Goal: Navigation & Orientation: Find specific page/section

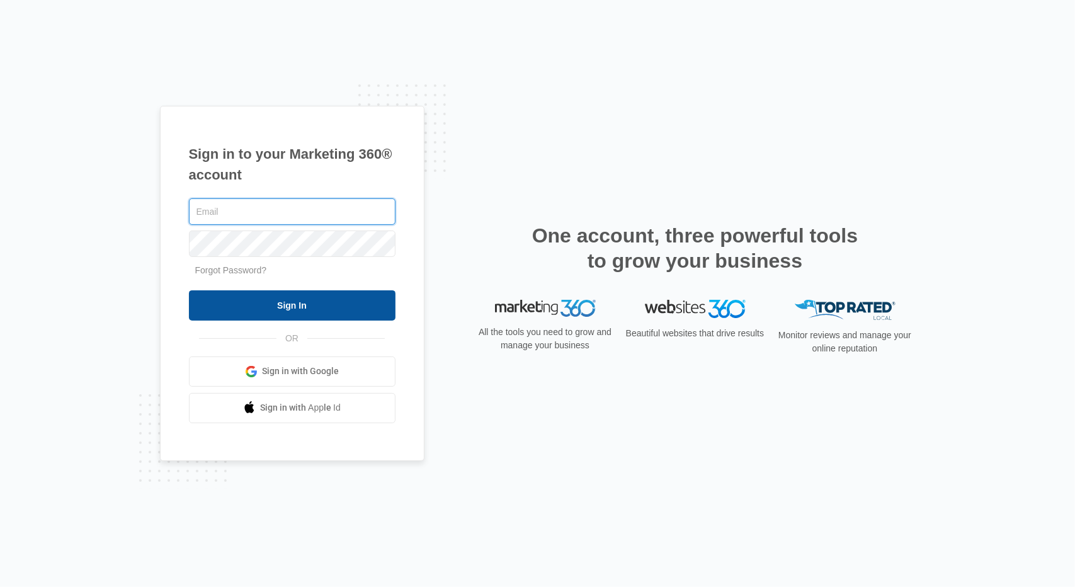
type input "kkennedy018@yahoo.com"
click at [295, 302] on input "Sign In" at bounding box center [292, 305] width 207 height 30
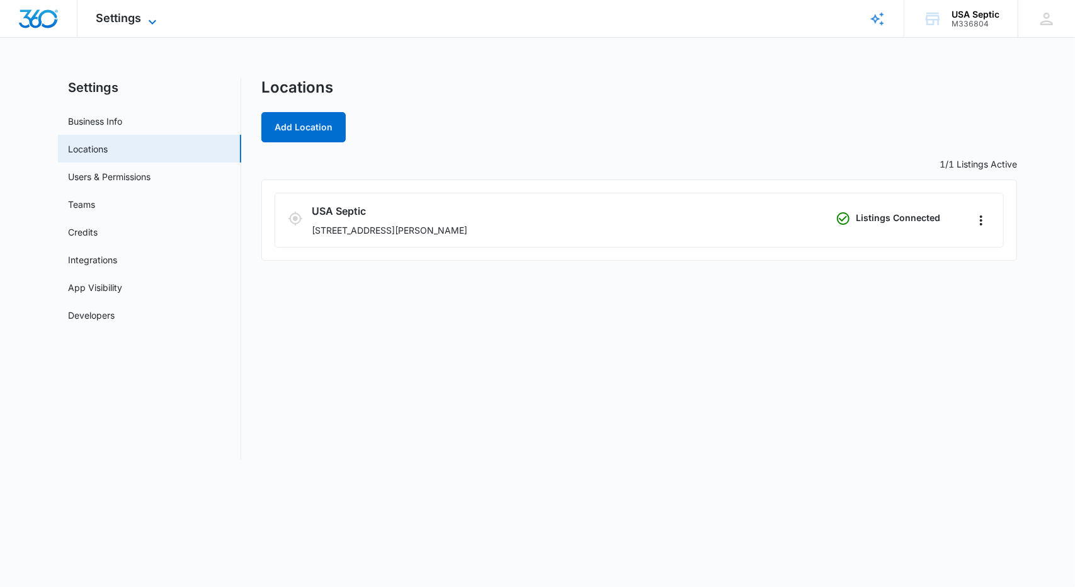
click at [150, 26] on icon at bounding box center [152, 21] width 15 height 15
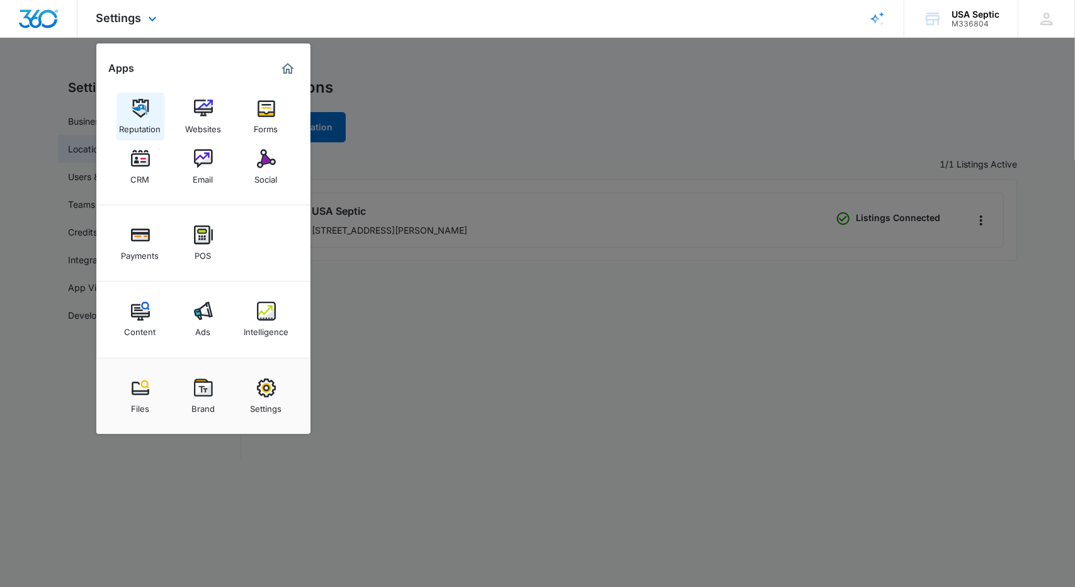
click at [141, 109] on img at bounding box center [140, 108] width 19 height 19
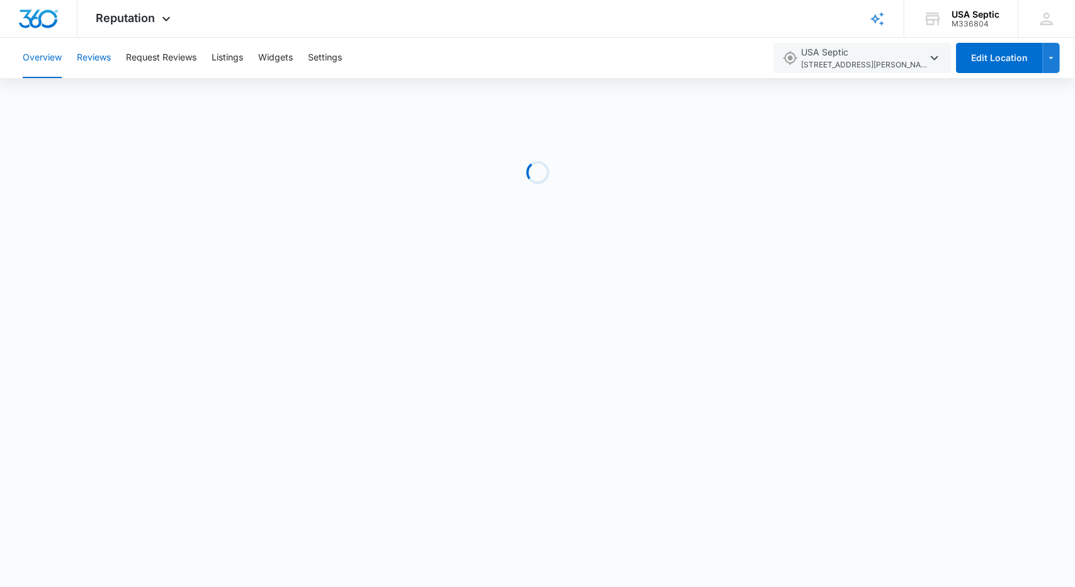
click at [93, 54] on button "Reviews" at bounding box center [94, 58] width 34 height 40
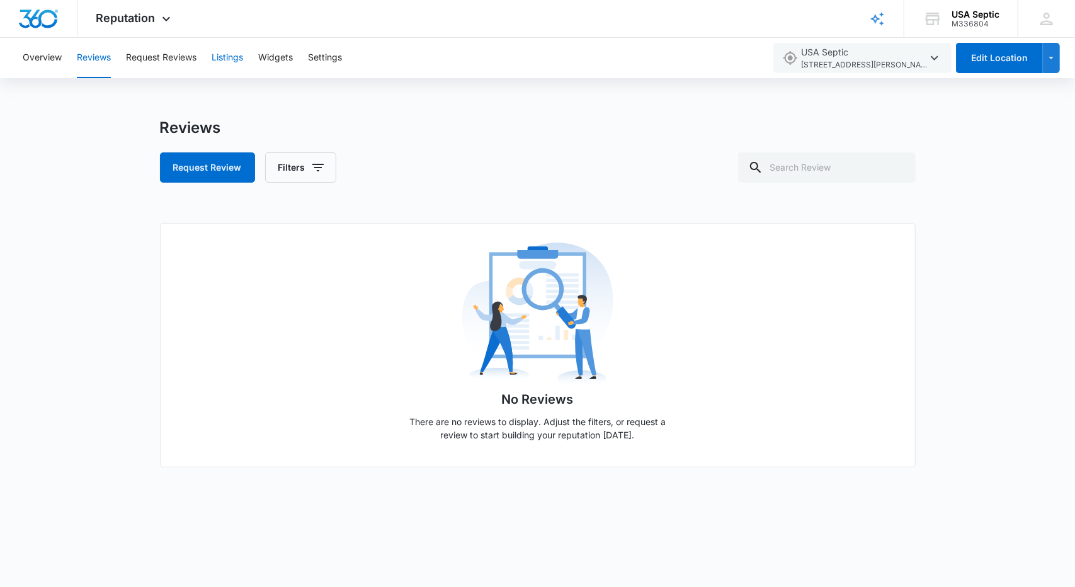
click at [230, 52] on button "Listings" at bounding box center [227, 58] width 31 height 40
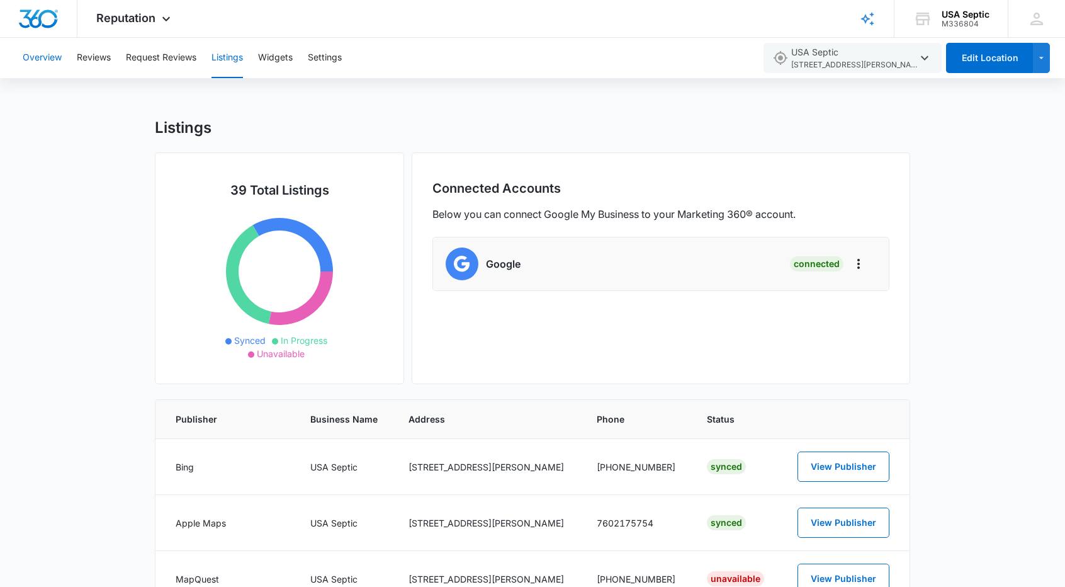
click at [45, 55] on button "Overview" at bounding box center [42, 58] width 39 height 40
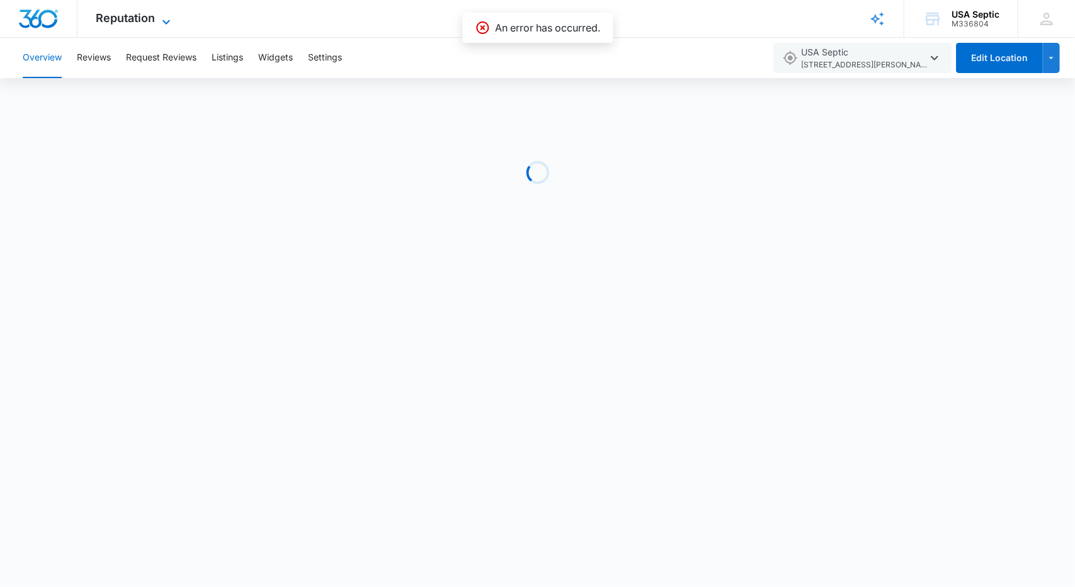
click at [115, 18] on span "Reputation" at bounding box center [125, 17] width 59 height 13
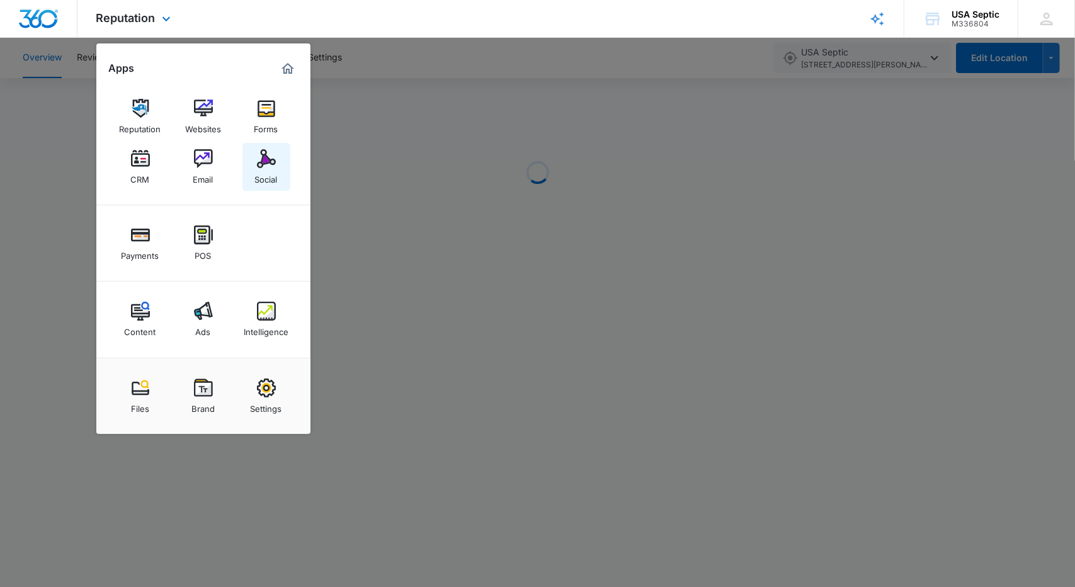
click at [266, 160] on img at bounding box center [266, 158] width 19 height 19
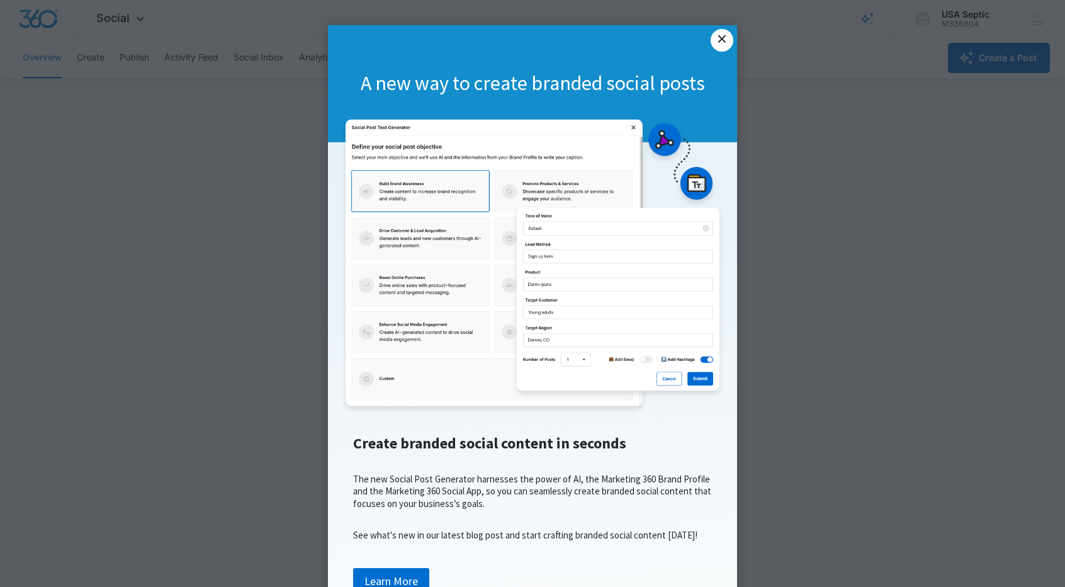
click at [716, 37] on link "×" at bounding box center [722, 40] width 23 height 23
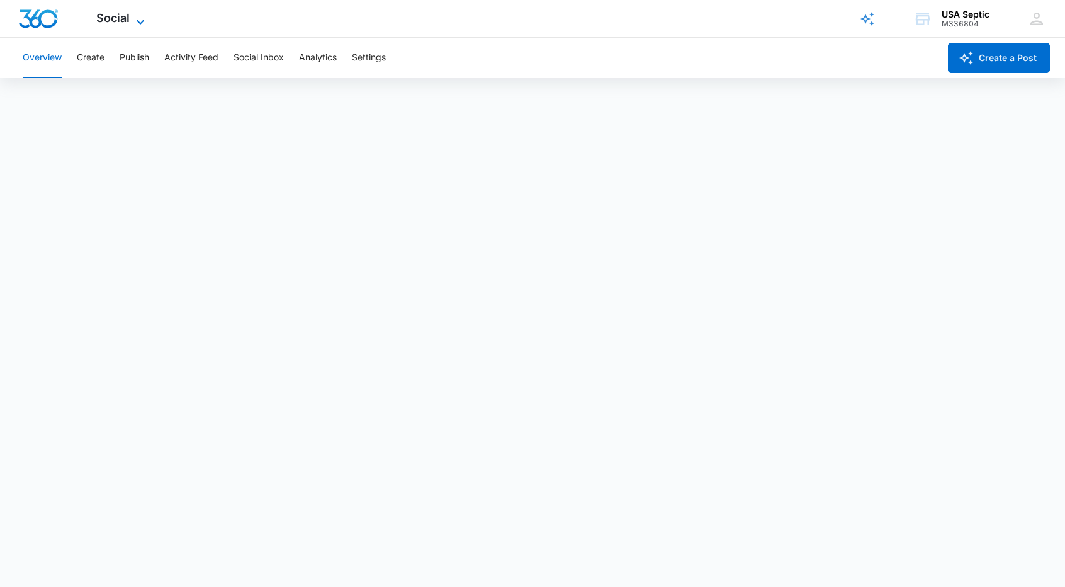
click at [137, 16] on icon at bounding box center [140, 21] width 15 height 15
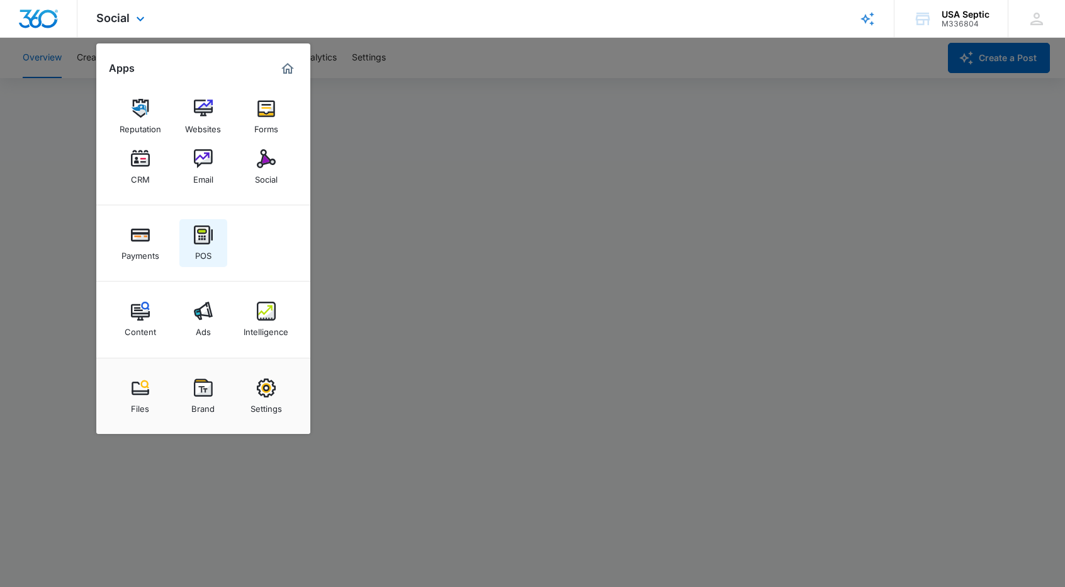
click at [201, 237] on img at bounding box center [203, 234] width 19 height 19
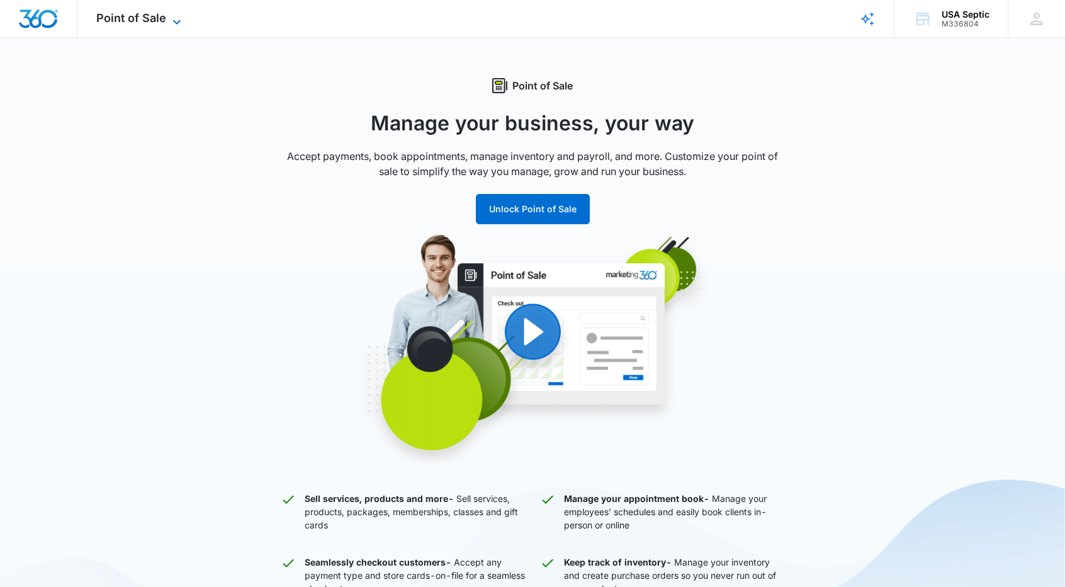
click at [127, 13] on span "Point of Sale" at bounding box center [131, 17] width 70 height 13
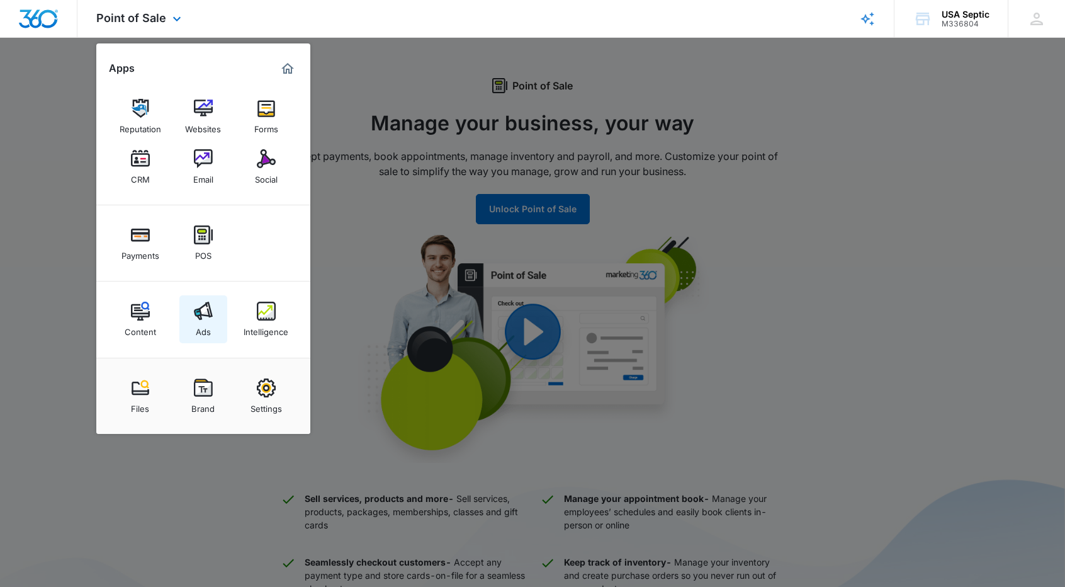
click at [200, 313] on img at bounding box center [203, 311] width 19 height 19
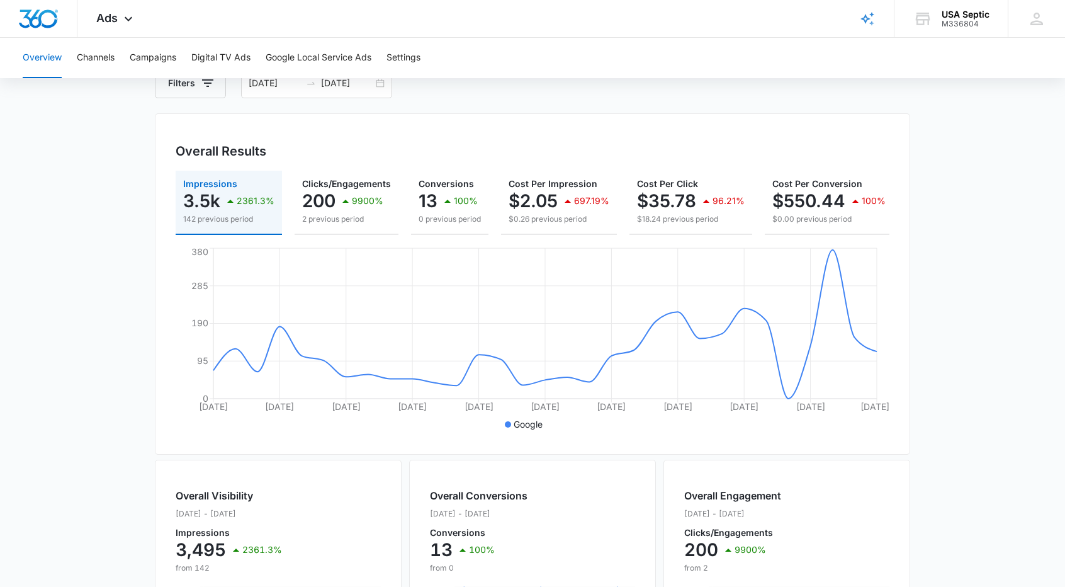
scroll to position [63, 0]
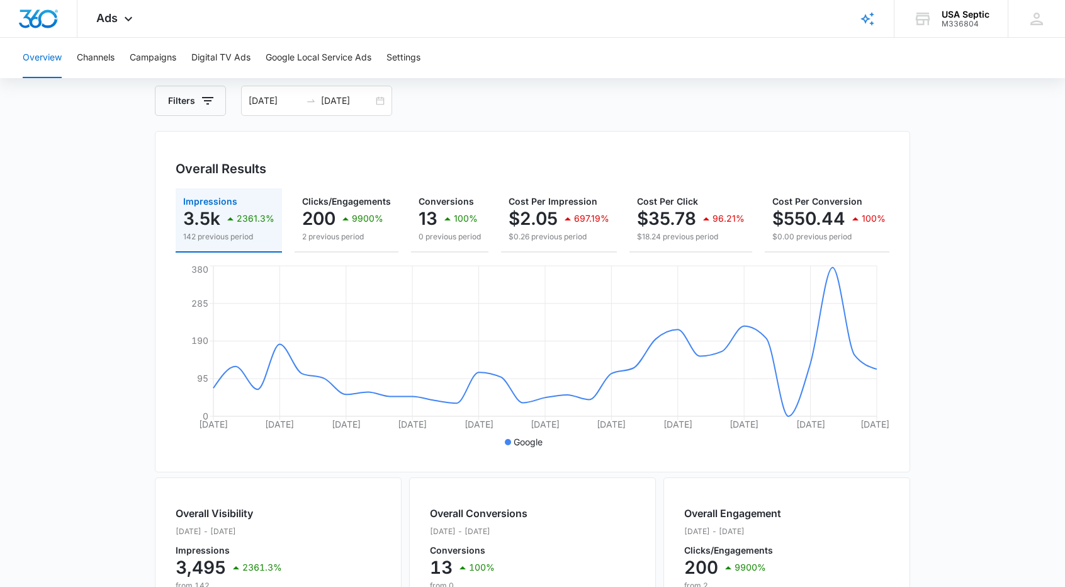
click at [771, 443] on icon "[DATE] Sep [DATE] Sep [DATE] Sep [DATE] [DATE] [DATE] Oct [DATE] 0 95 190 285 3…" at bounding box center [533, 357] width 714 height 189
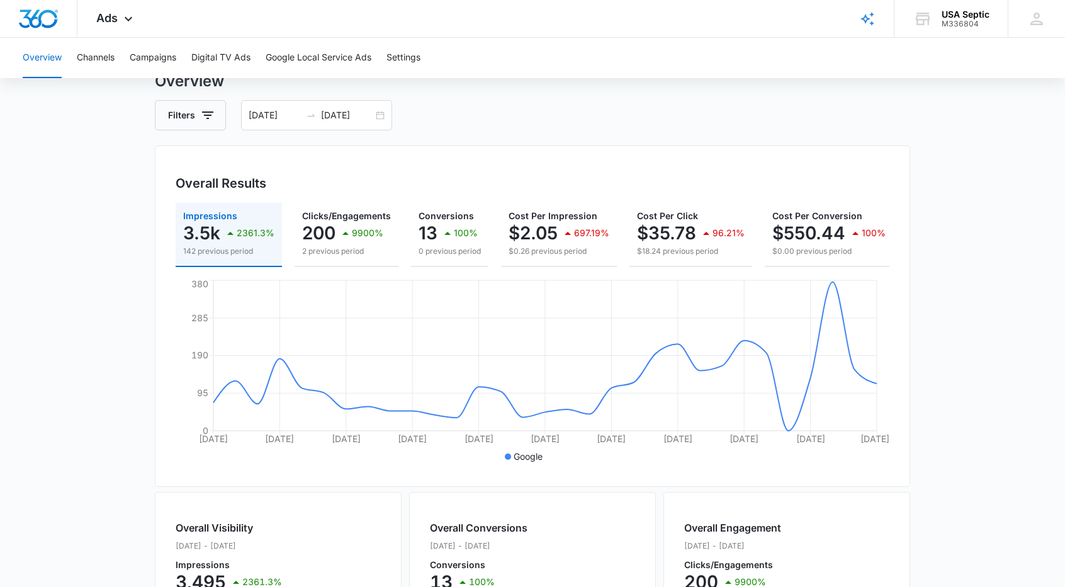
scroll to position [0, 0]
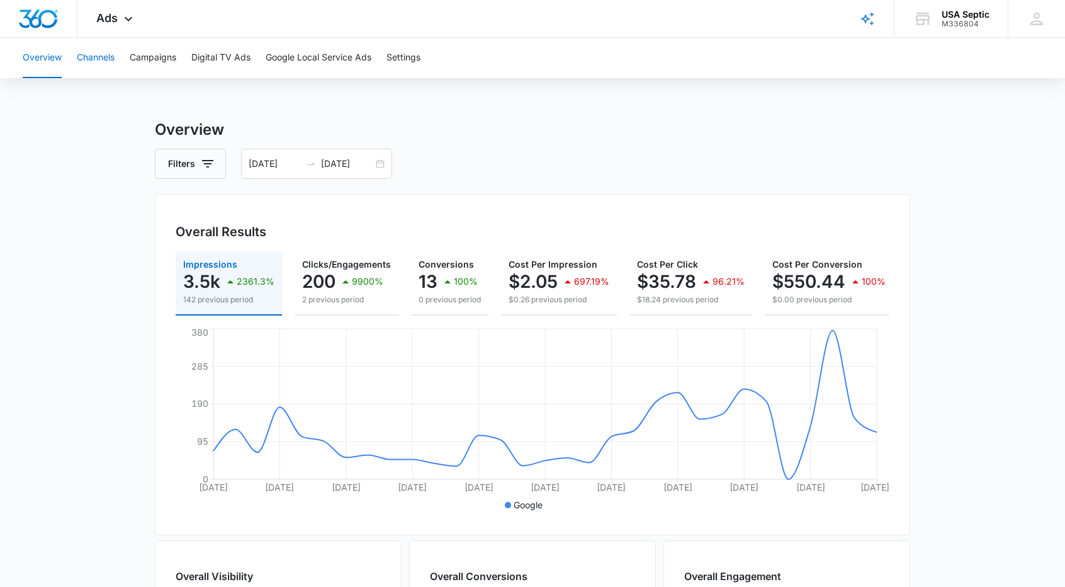
click at [96, 54] on button "Channels" at bounding box center [96, 58] width 38 height 40
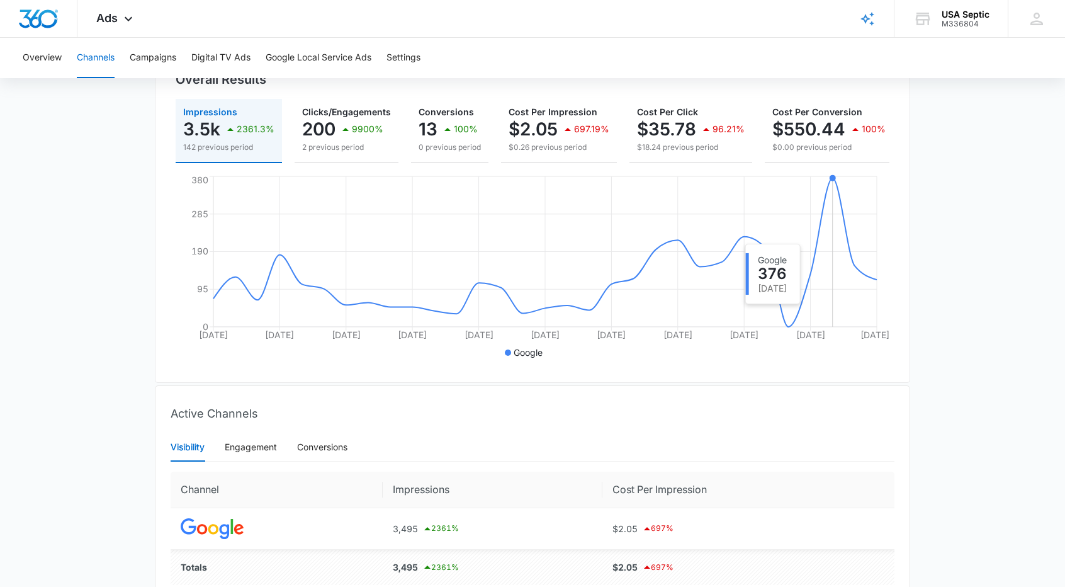
scroll to position [94, 0]
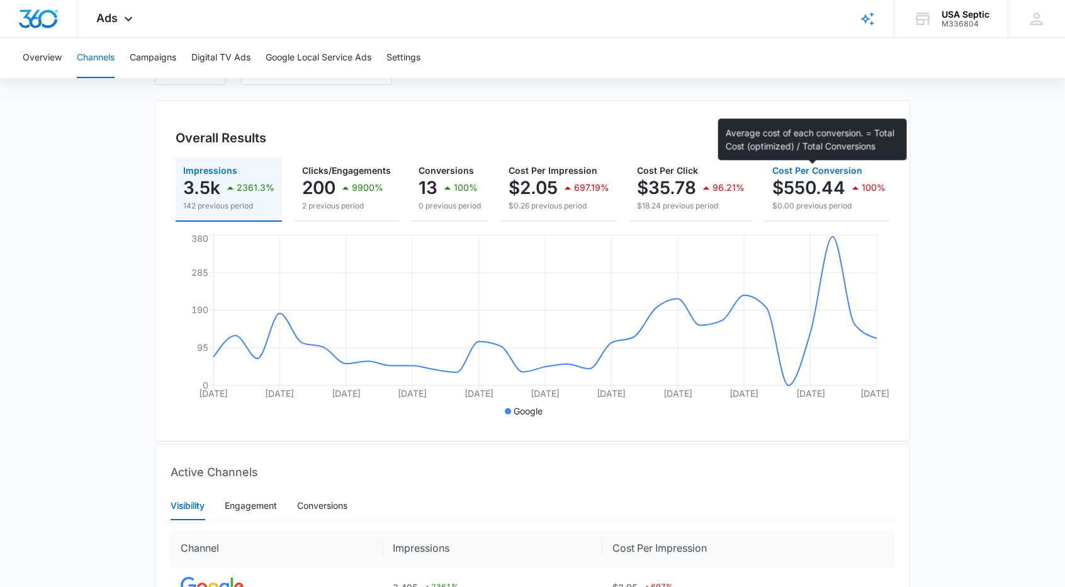
click at [832, 166] on span "Cost Per Conversion" at bounding box center [818, 170] width 90 height 11
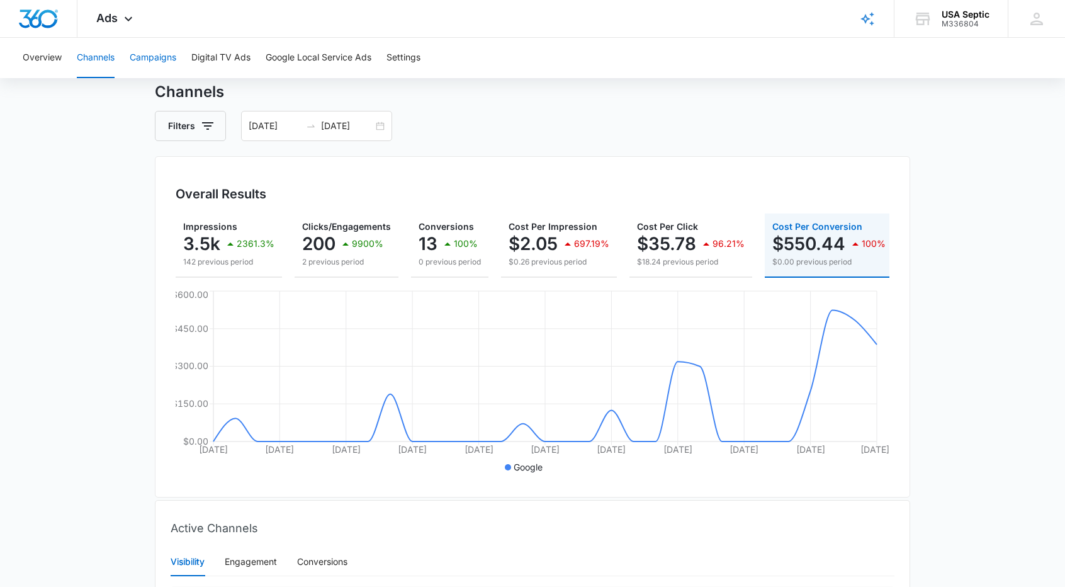
scroll to position [0, 0]
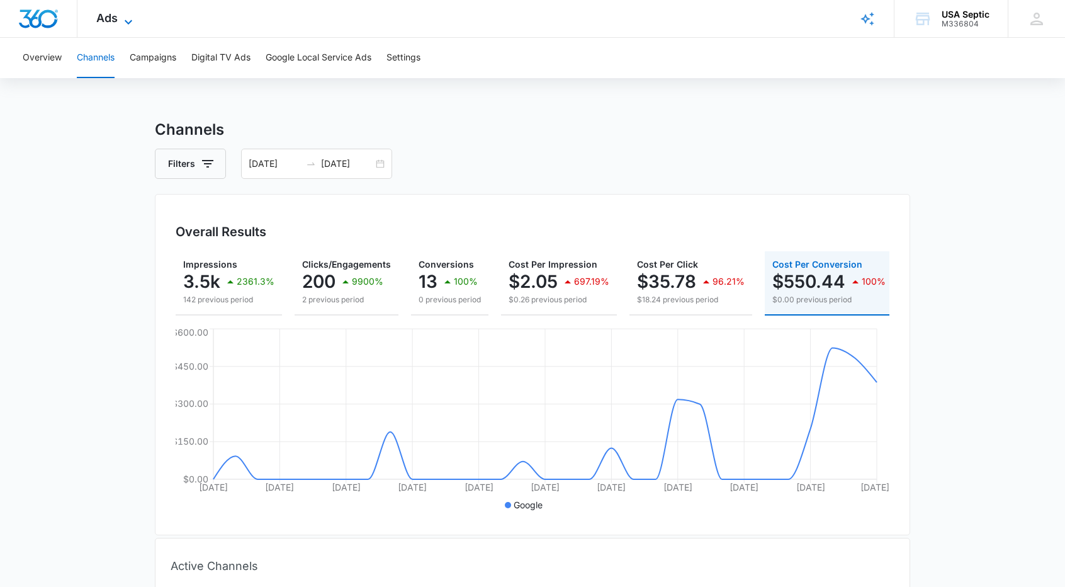
click at [127, 19] on icon at bounding box center [128, 21] width 15 height 15
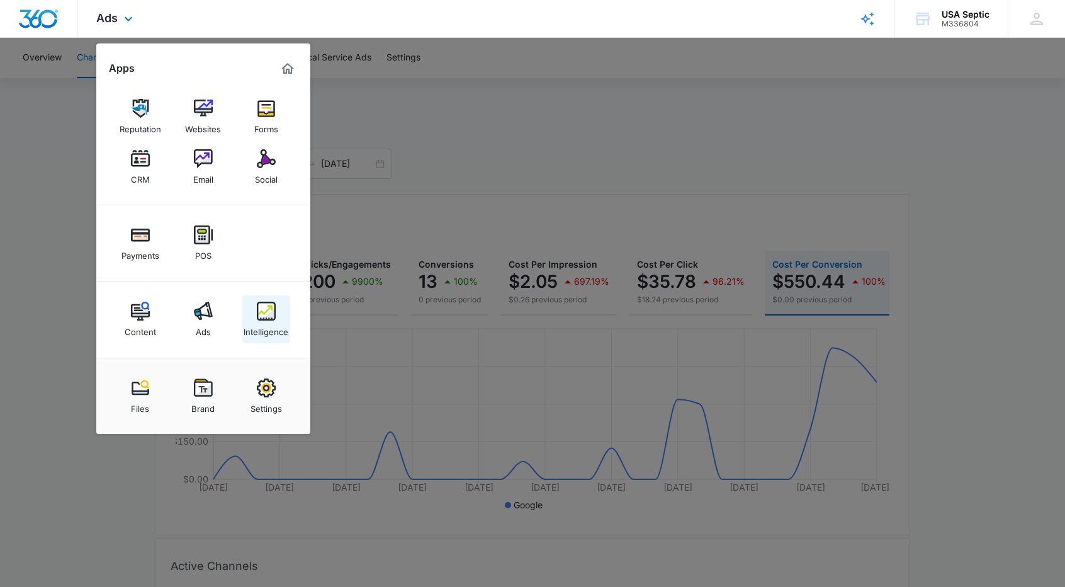
click at [264, 310] on img at bounding box center [266, 311] width 19 height 19
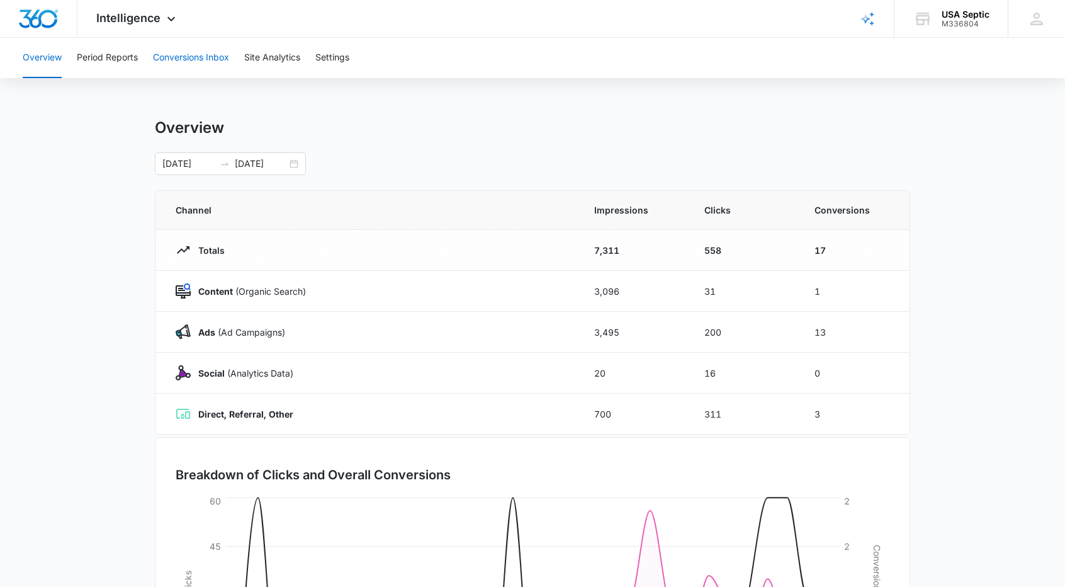
click at [201, 54] on button "Conversions Inbox" at bounding box center [191, 58] width 76 height 40
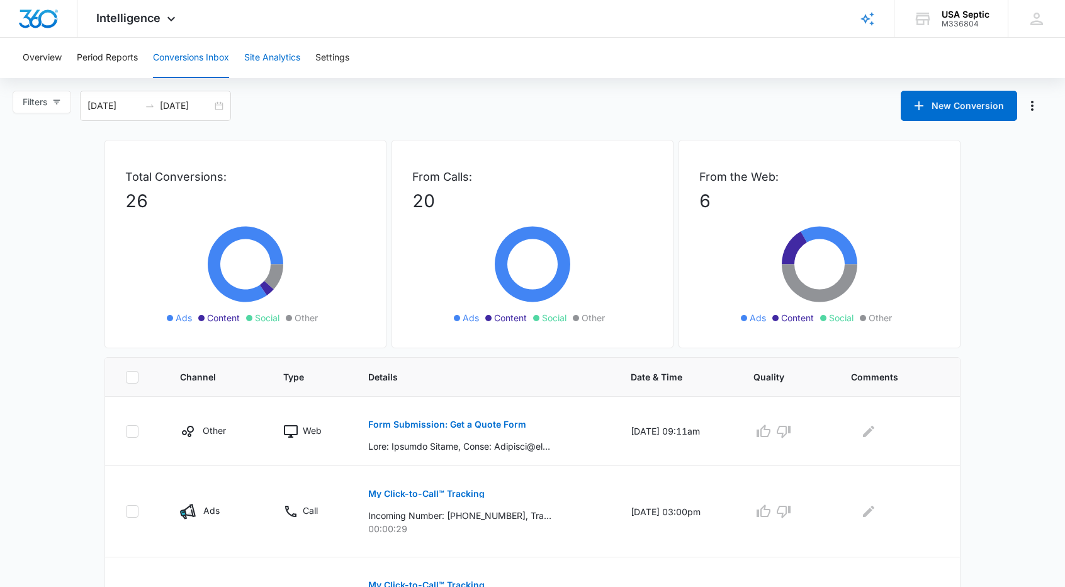
click at [281, 54] on button "Site Analytics" at bounding box center [272, 58] width 56 height 40
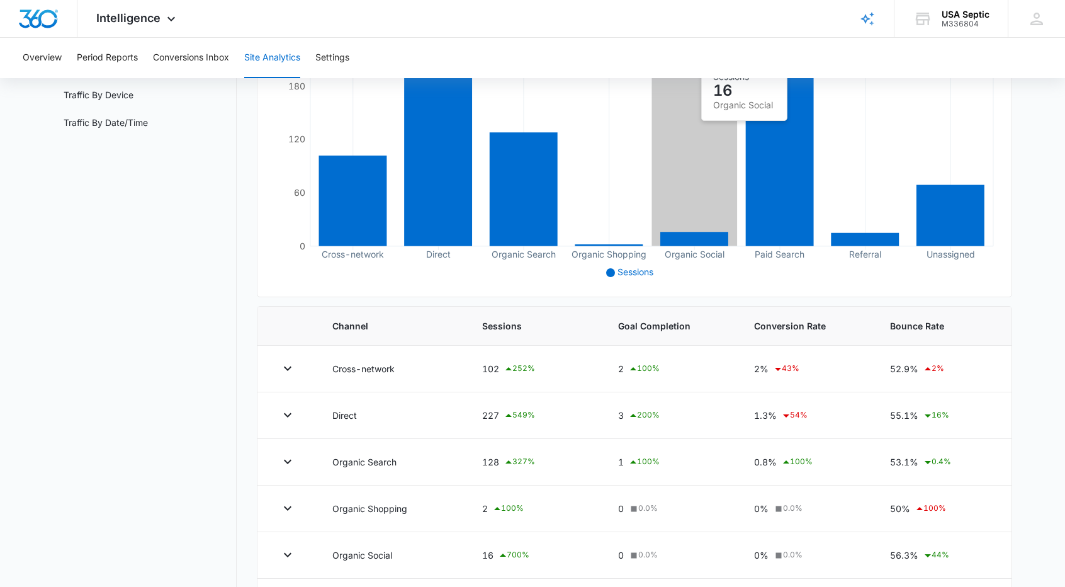
scroll to position [252, 0]
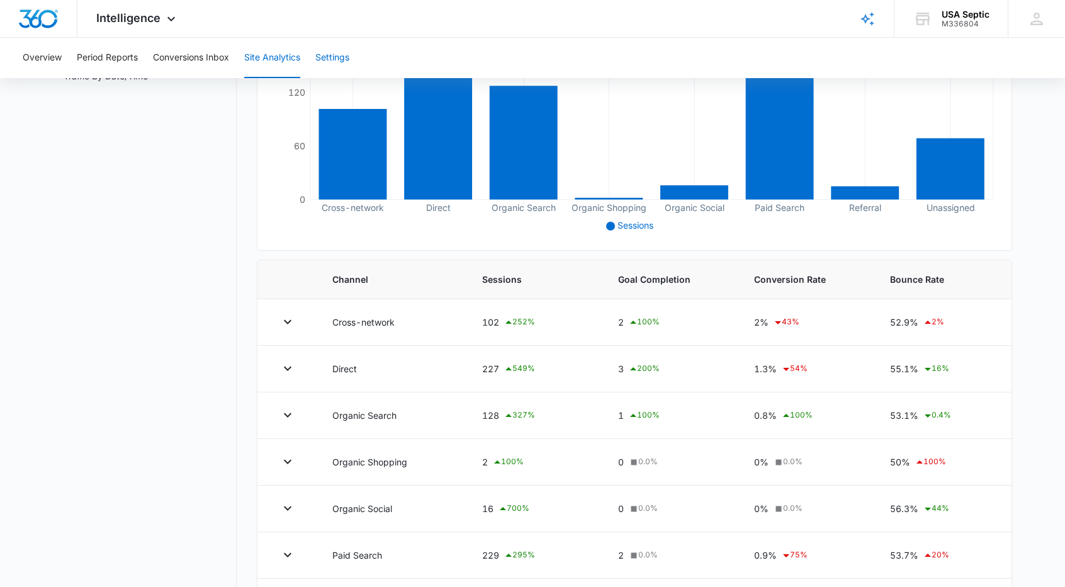
click at [331, 52] on button "Settings" at bounding box center [332, 58] width 34 height 40
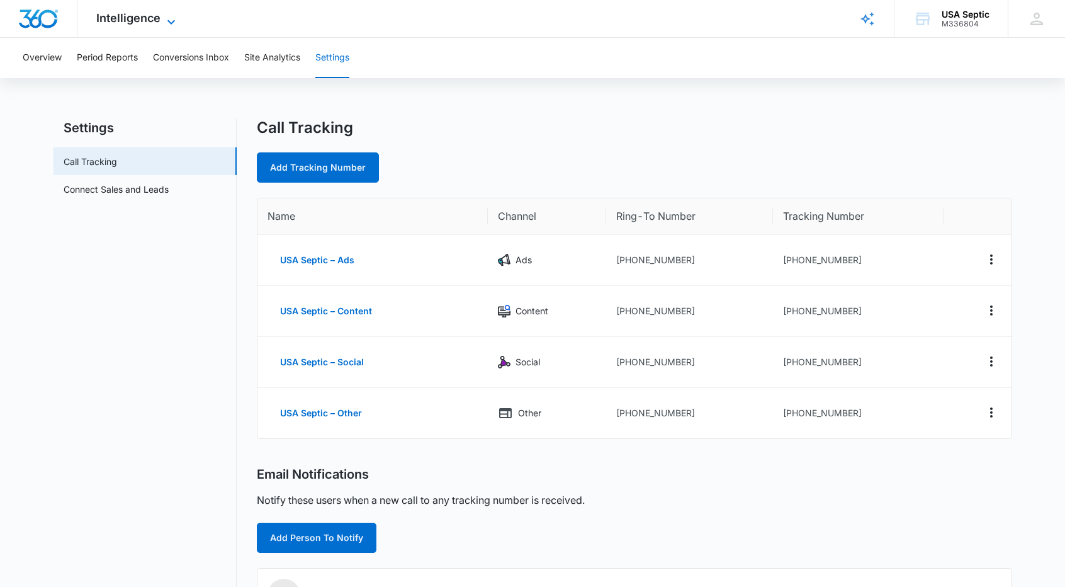
click at [173, 19] on icon at bounding box center [171, 21] width 15 height 15
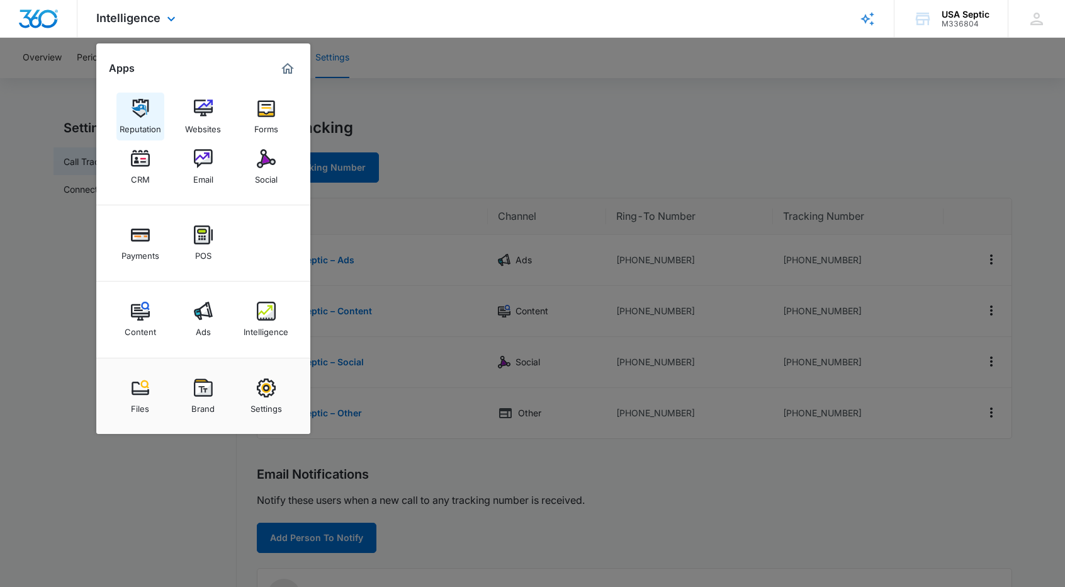
click at [140, 112] on img at bounding box center [140, 108] width 19 height 19
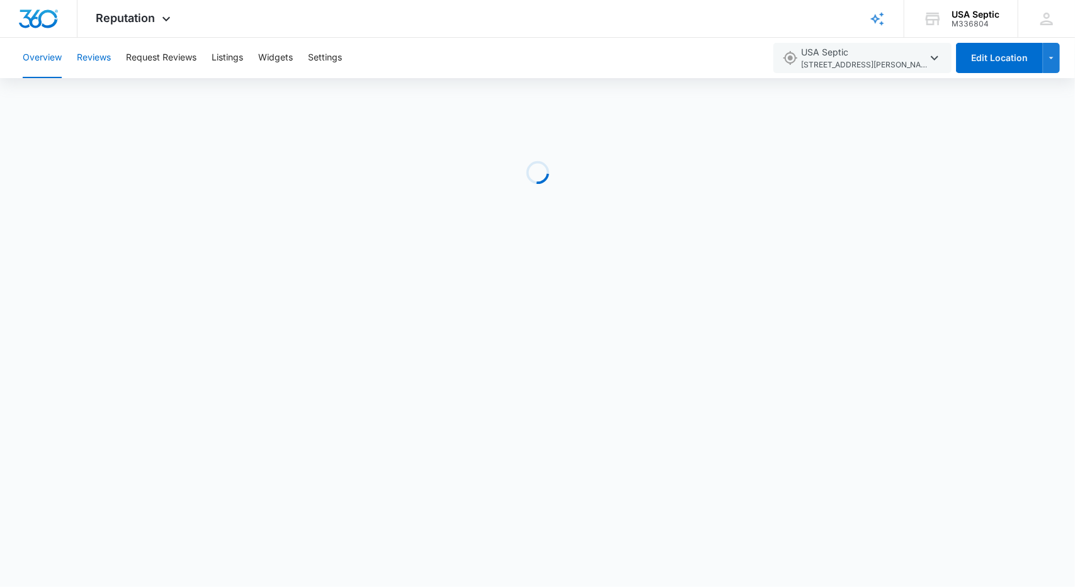
click at [100, 56] on button "Reviews" at bounding box center [94, 58] width 34 height 40
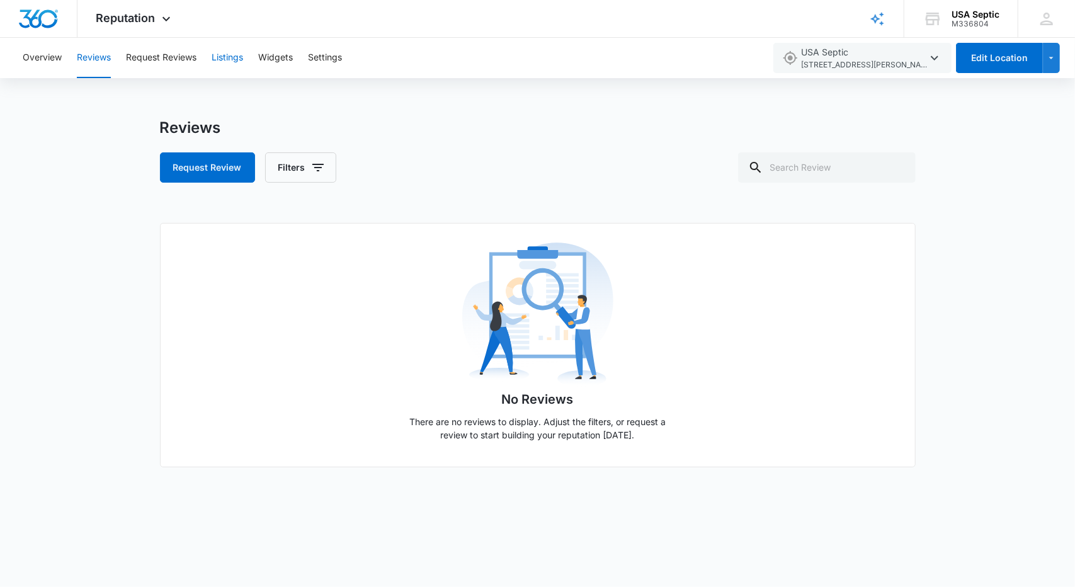
click at [236, 54] on button "Listings" at bounding box center [227, 58] width 31 height 40
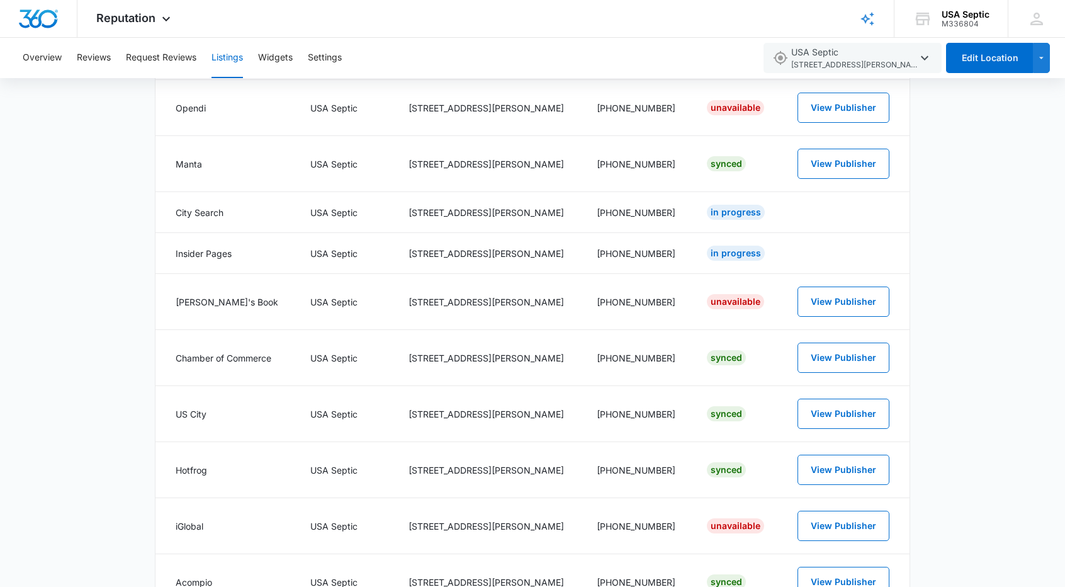
scroll to position [603, 0]
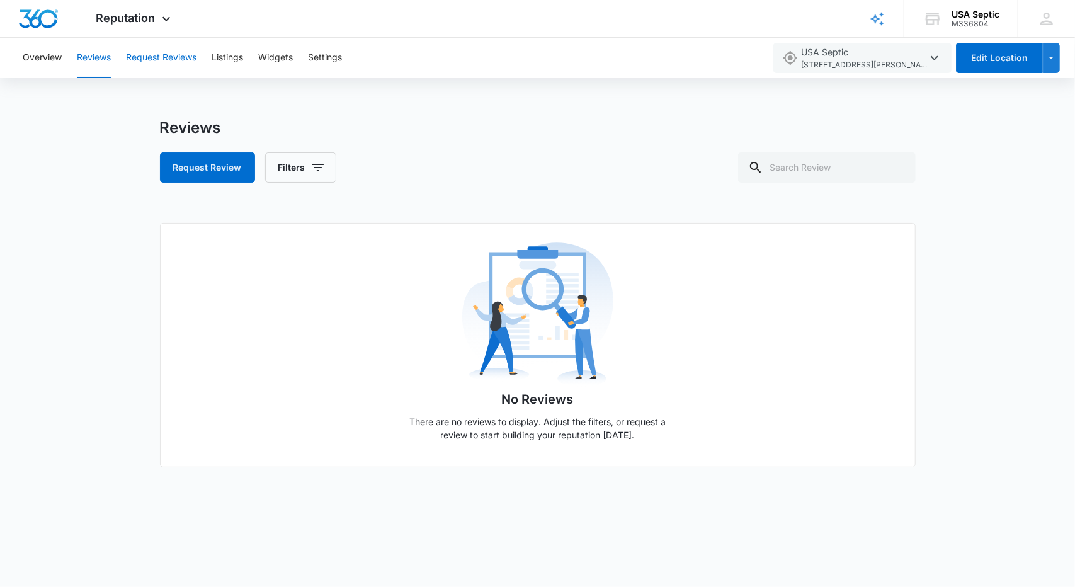
click at [169, 53] on button "Request Reviews" at bounding box center [161, 58] width 71 height 40
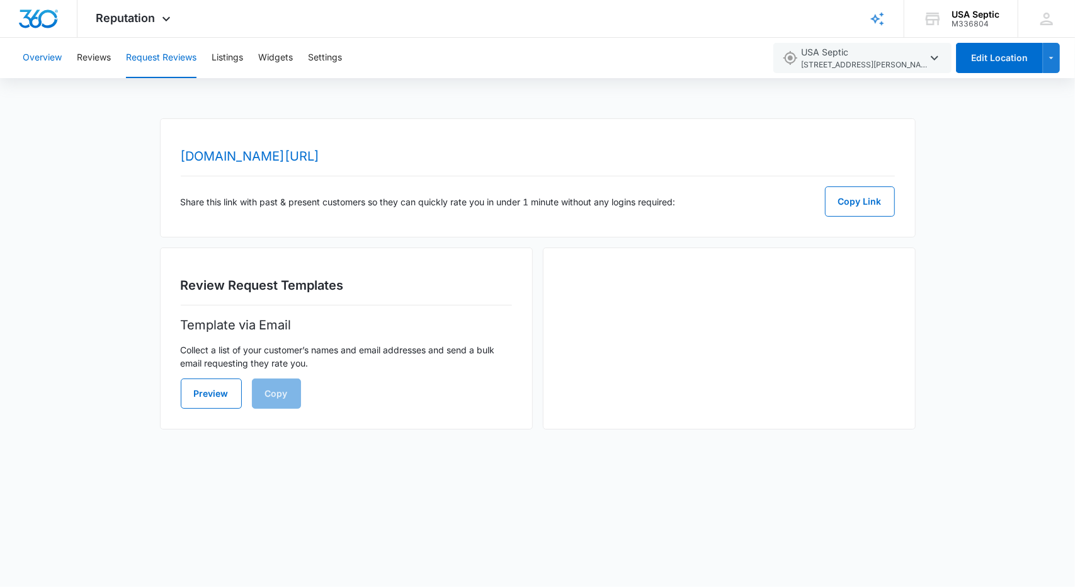
click at [52, 52] on button "Overview" at bounding box center [42, 58] width 39 height 40
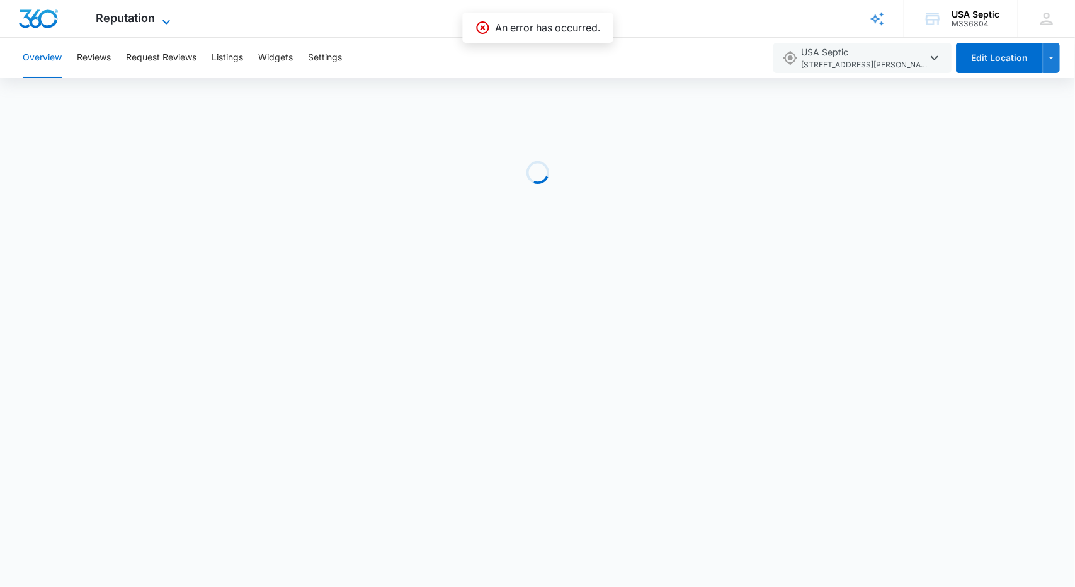
click at [149, 14] on span "Reputation" at bounding box center [125, 17] width 59 height 13
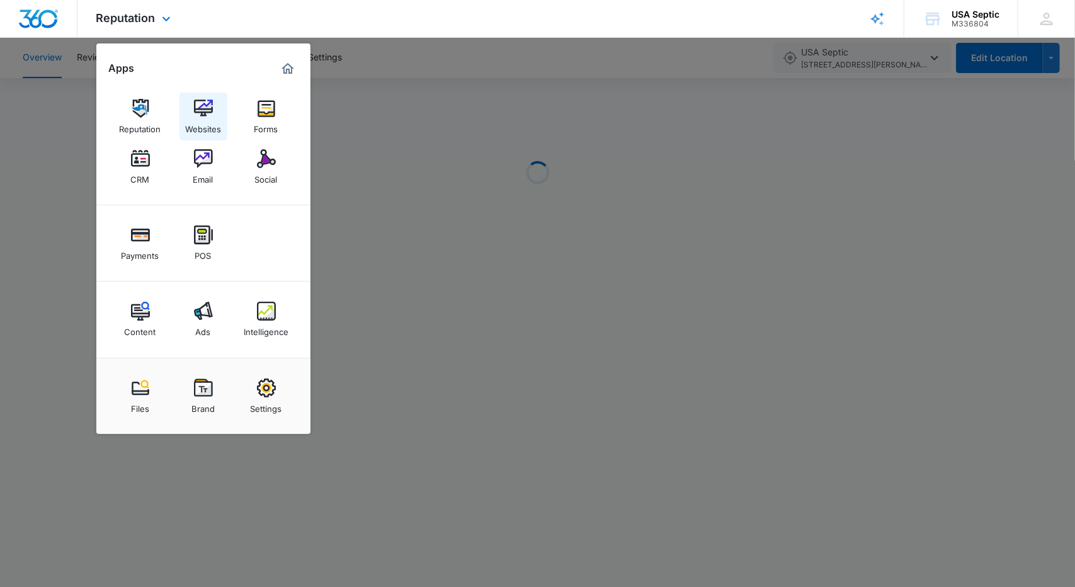
click at [203, 109] on img at bounding box center [203, 108] width 19 height 19
